Goal: Task Accomplishment & Management: Manage account settings

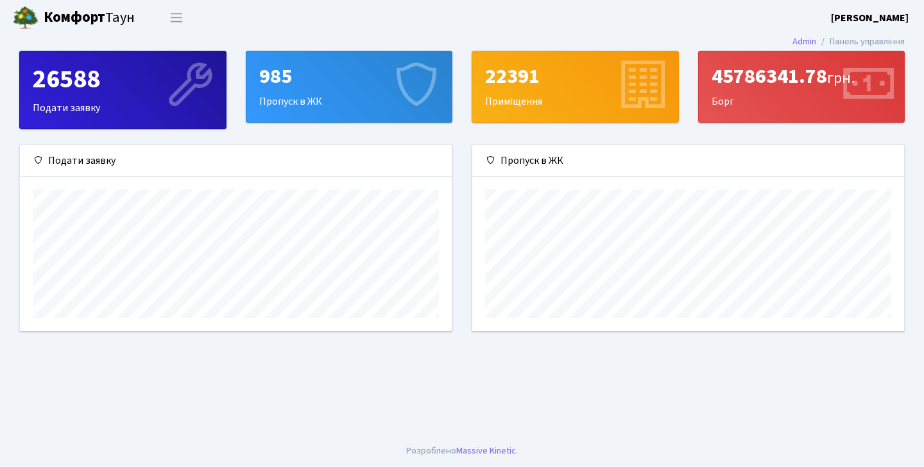
scroll to position [185, 432]
click at [171, 19] on span "Переключити навігацію" at bounding box center [176, 17] width 19 height 15
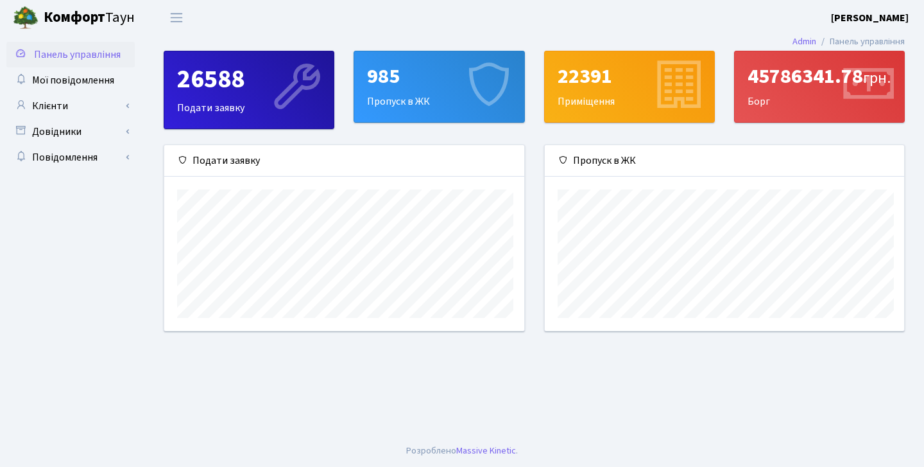
scroll to position [0, 0]
click at [126, 107] on link "Клієнти" at bounding box center [70, 106] width 128 height 26
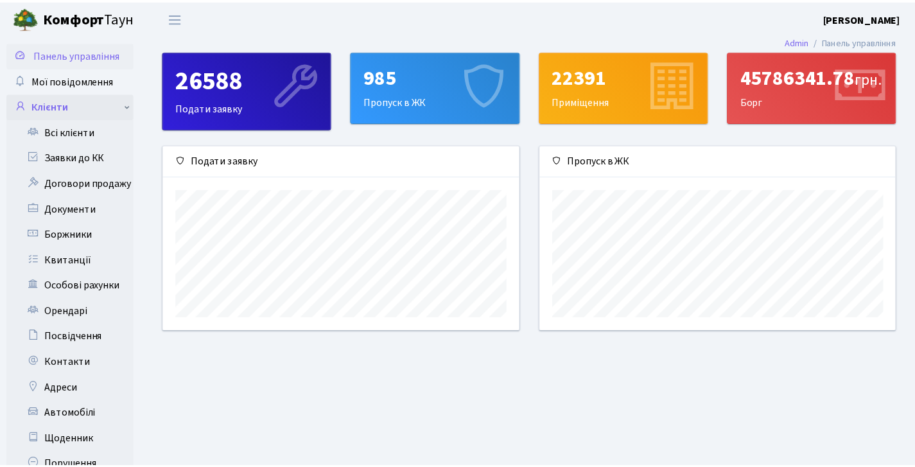
scroll to position [641673, 641504]
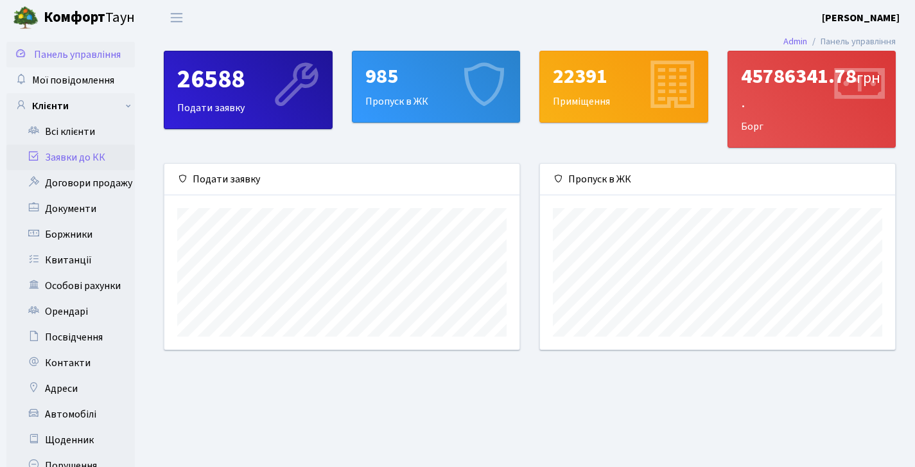
click at [87, 153] on link "Заявки до КК" at bounding box center [70, 157] width 128 height 26
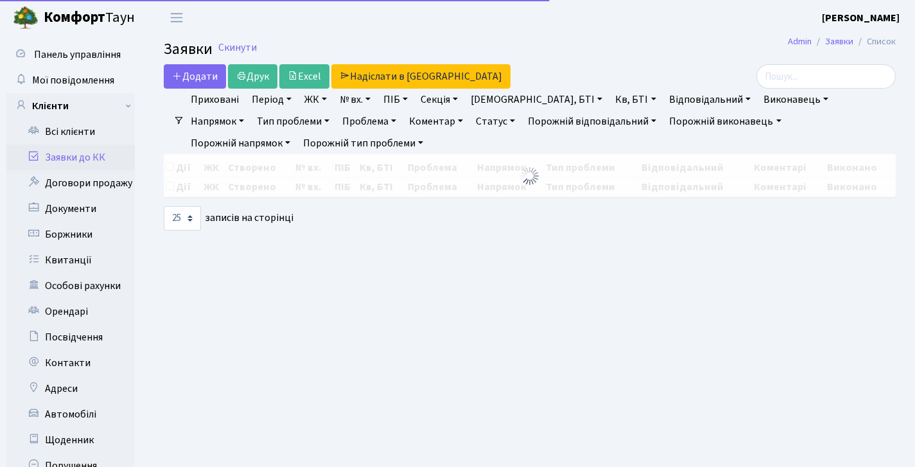
select select "25"
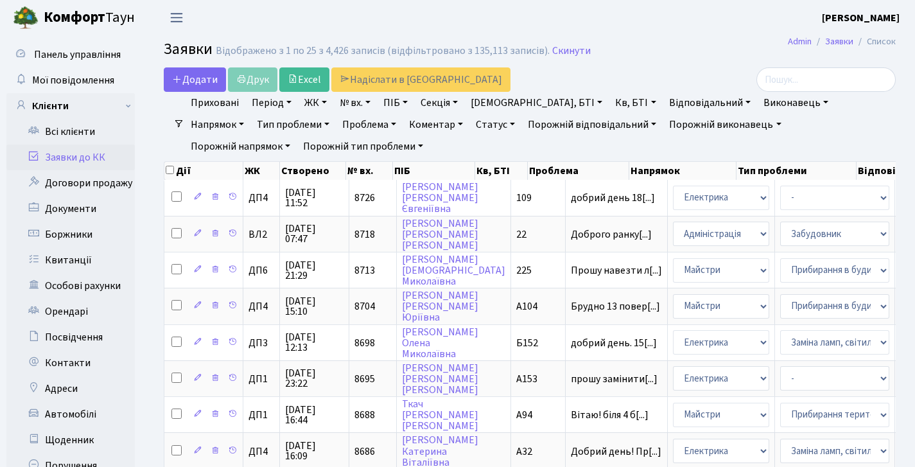
click at [175, 16] on span "Переключити навігацію" at bounding box center [176, 17] width 19 height 15
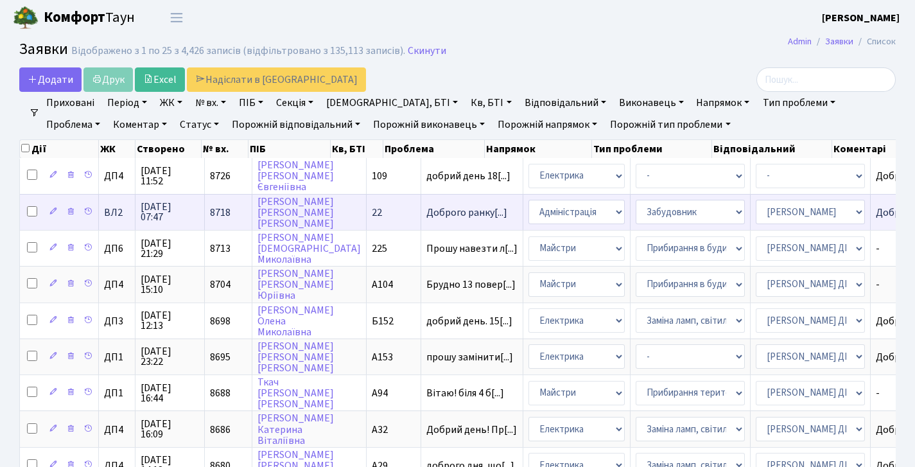
click at [870, 203] on td "Доброго дня. Пе[...]" at bounding box center [920, 212] width 100 height 36
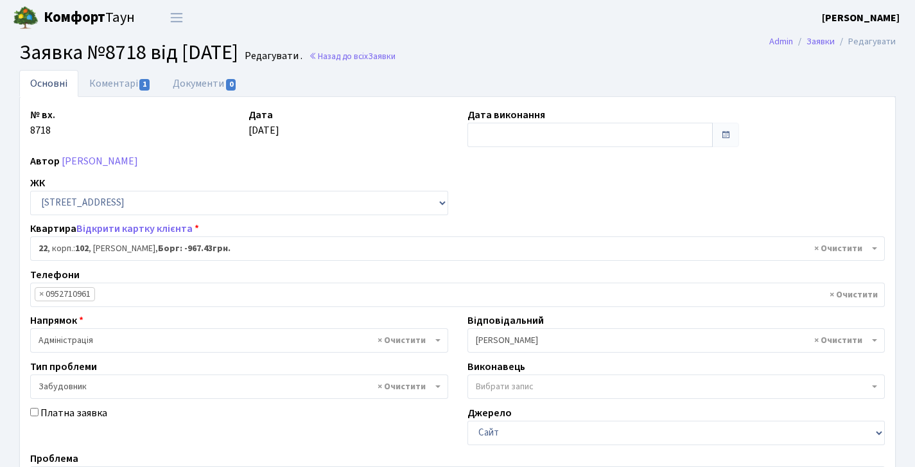
select select "38005"
select select "64"
click at [126, 85] on link "Коментарі 1" at bounding box center [119, 83] width 83 height 26
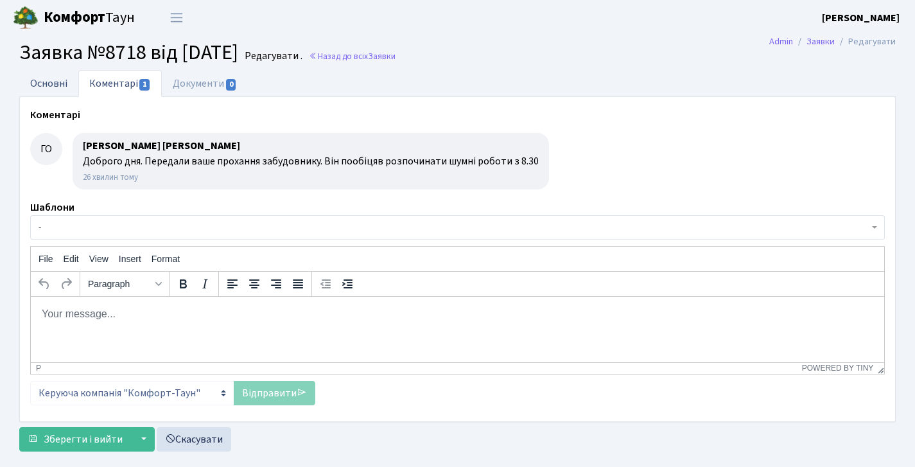
click at [60, 85] on link "Основні" at bounding box center [48, 83] width 59 height 26
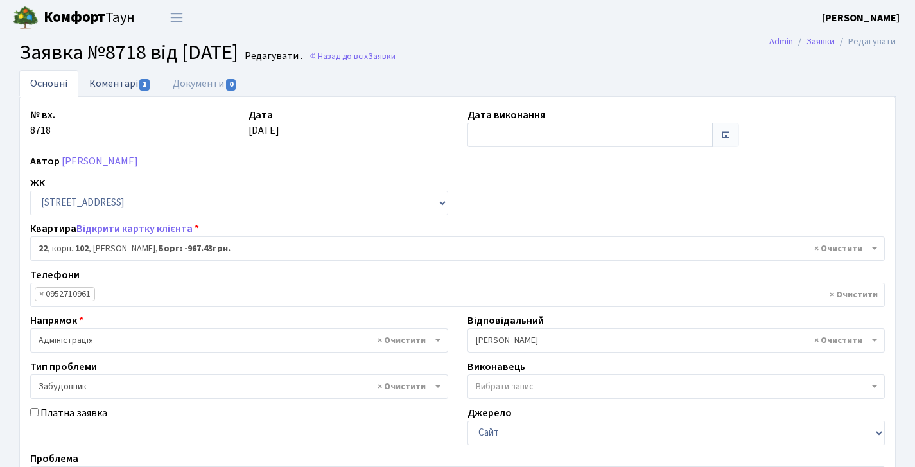
click at [134, 85] on link "Коментарі 1" at bounding box center [119, 83] width 83 height 26
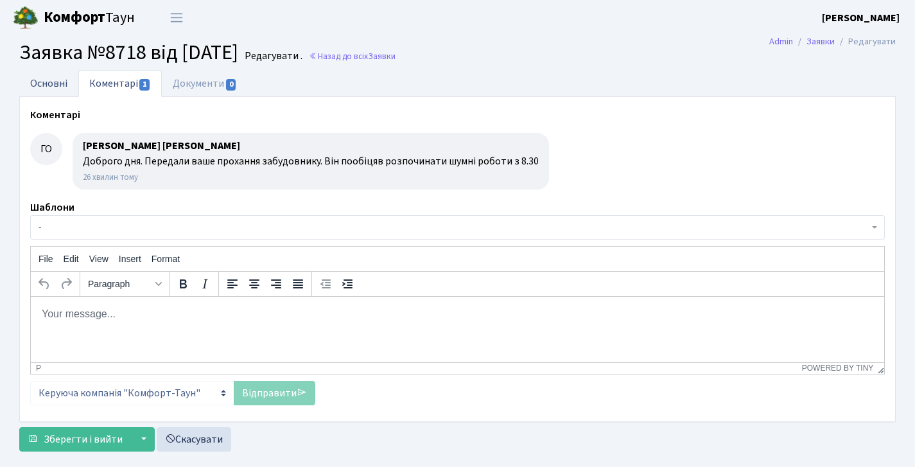
click at [68, 81] on link "Основні" at bounding box center [48, 83] width 59 height 26
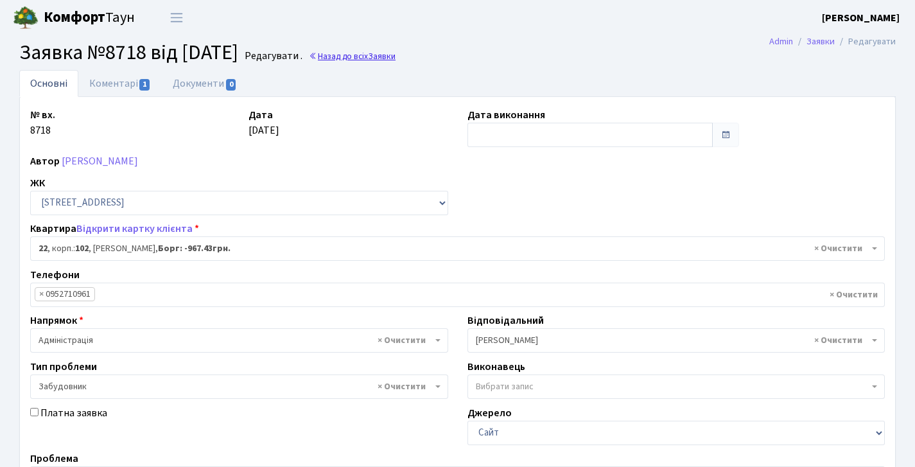
click at [381, 54] on link "Назад до всіх Заявки" at bounding box center [352, 56] width 87 height 12
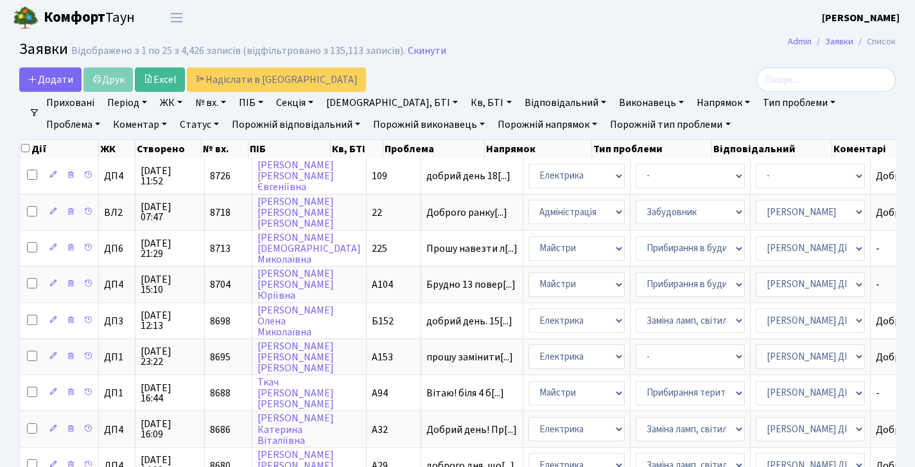
select select "25"
